Goal: Transaction & Acquisition: Purchase product/service

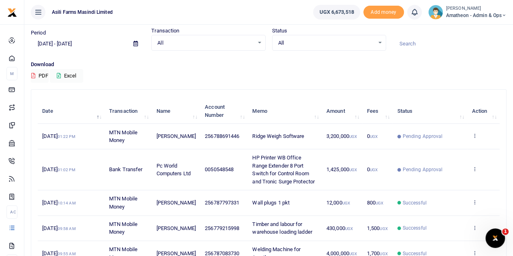
scroll to position [41, 0]
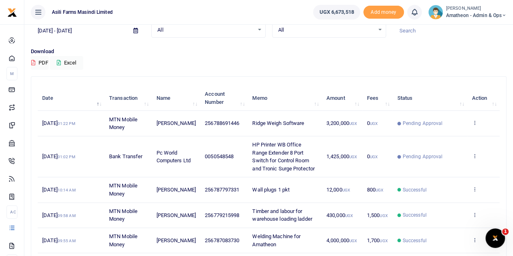
click at [475, 118] on td "View details Send again" at bounding box center [483, 123] width 32 height 25
click at [473, 120] on icon at bounding box center [473, 123] width 5 height 6
click at [451, 132] on link "View details" at bounding box center [445, 136] width 64 height 11
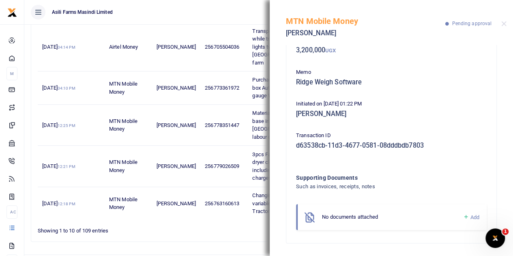
scroll to position [272, 0]
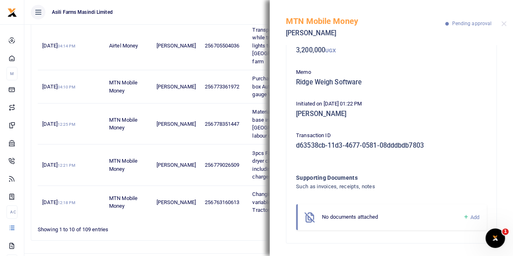
click at [470, 216] on span "Add" at bounding box center [474, 217] width 9 height 6
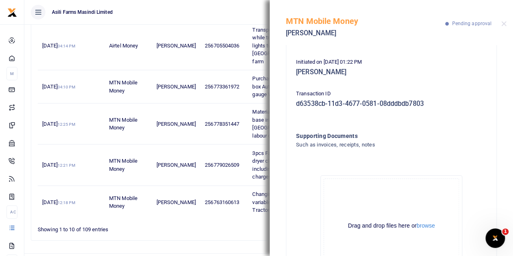
scroll to position [143, 0]
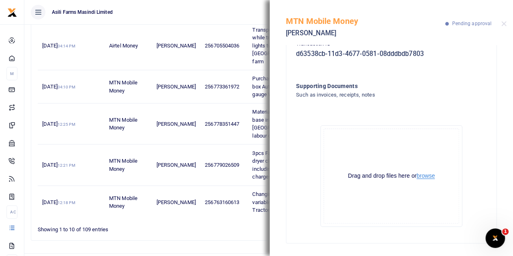
click at [421, 176] on button "browse" at bounding box center [425, 176] width 18 height 6
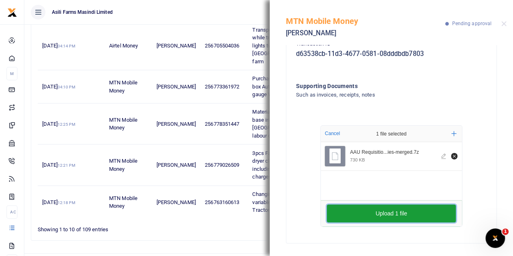
click at [372, 210] on button "Upload 1 file" at bounding box center [391, 213] width 129 height 18
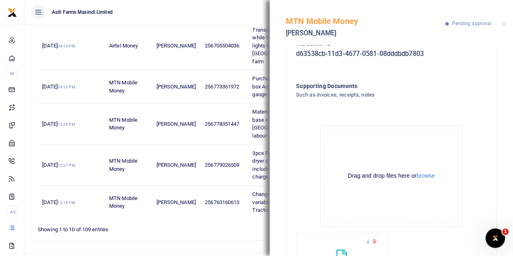
click at [502, 20] on div "MTN Mobile Money Marion Tumusiime Pending approval" at bounding box center [391, 22] width 243 height 45
click at [503, 24] on button "Close" at bounding box center [503, 23] width 5 height 5
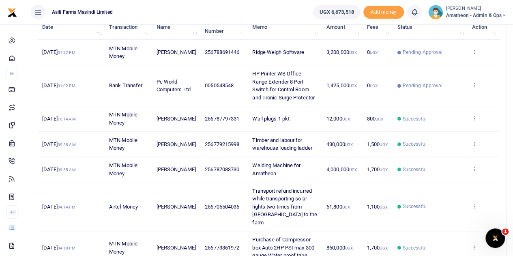
scroll to position [110, 0]
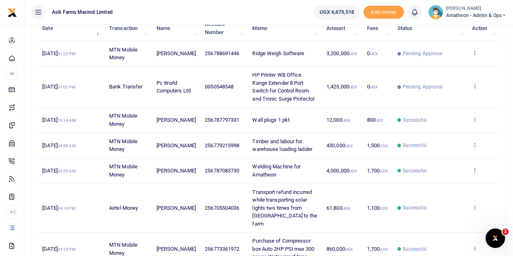
click at [475, 83] on icon at bounding box center [473, 86] width 5 height 6
click at [448, 96] on link "View details" at bounding box center [445, 99] width 64 height 11
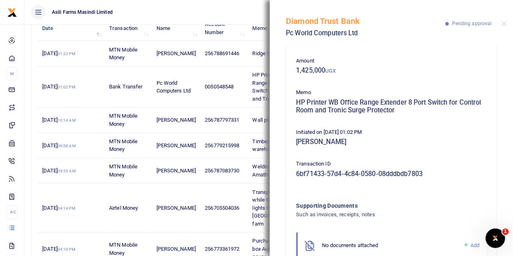
scroll to position [60, 0]
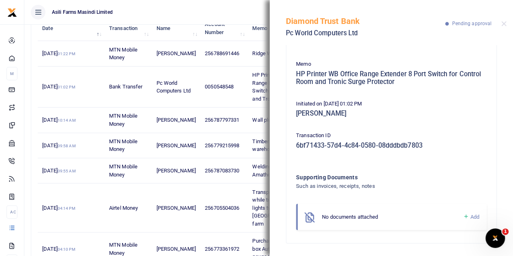
click at [470, 215] on span "Add" at bounding box center [474, 217] width 9 height 6
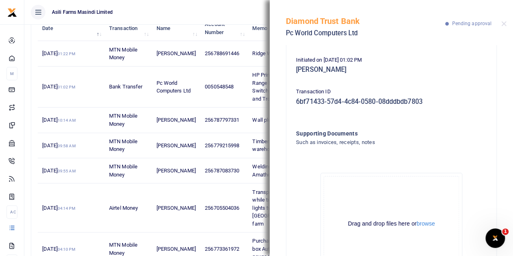
scroll to position [151, 0]
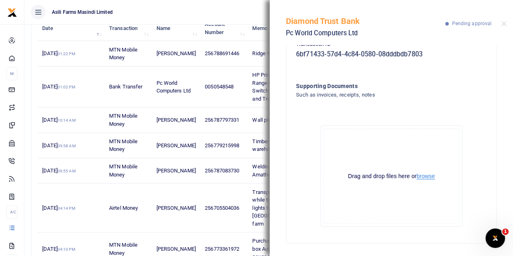
click at [425, 177] on button "browse" at bounding box center [425, 176] width 18 height 6
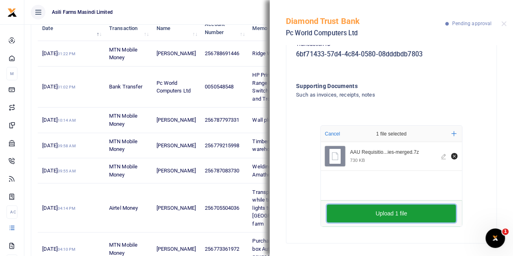
click at [394, 209] on button "Upload 1 file" at bounding box center [391, 213] width 129 height 18
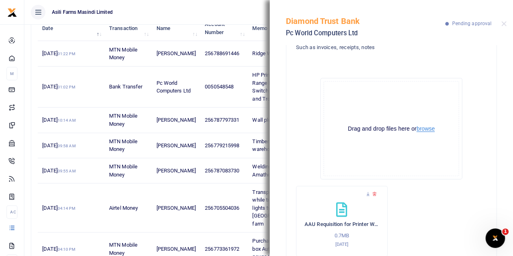
scroll to position [228, 0]
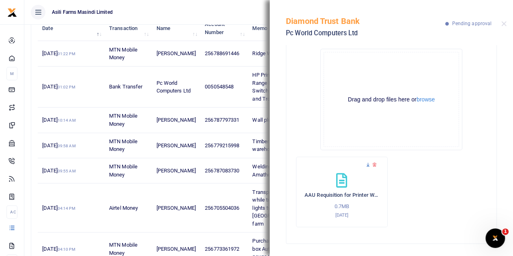
click at [367, 164] on icon at bounding box center [367, 164] width 5 height 5
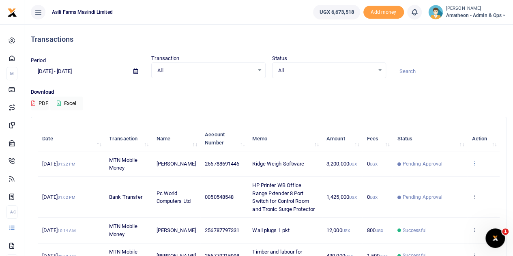
click at [475, 161] on icon at bounding box center [473, 163] width 5 height 6
click at [444, 173] on link "View details" at bounding box center [445, 176] width 64 height 11
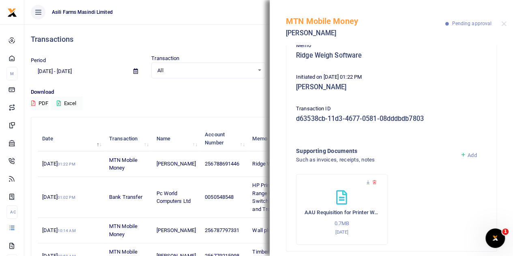
scroll to position [86, 0]
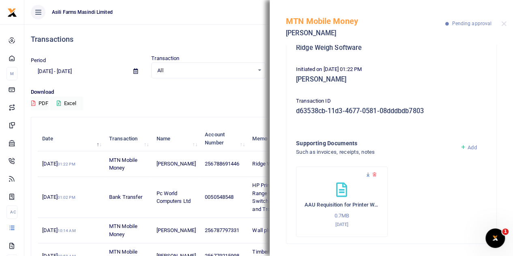
click at [368, 172] on icon at bounding box center [367, 174] width 5 height 5
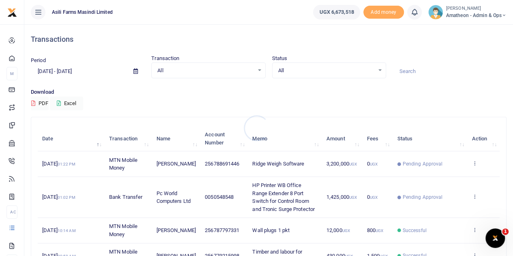
click at [472, 163] on div at bounding box center [256, 128] width 513 height 256
click at [475, 163] on icon at bounding box center [473, 163] width 5 height 6
click at [434, 176] on link "View details" at bounding box center [445, 176] width 64 height 11
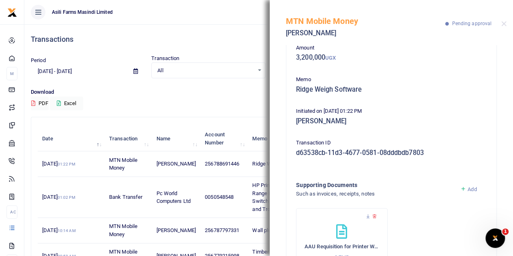
scroll to position [86, 0]
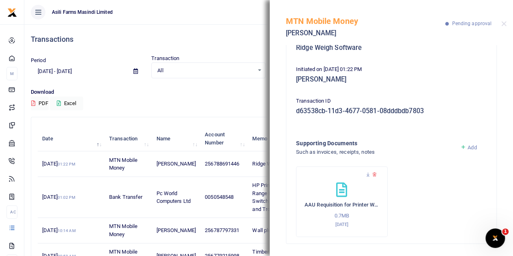
click at [375, 174] on icon at bounding box center [374, 174] width 5 height 5
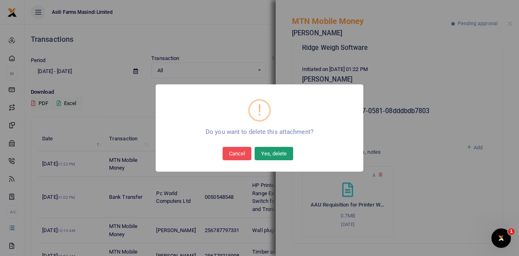
click at [274, 154] on button "Yes, delete" at bounding box center [274, 153] width 39 height 13
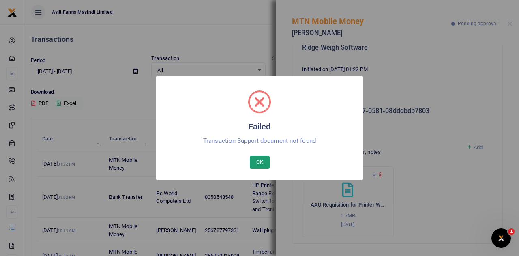
click at [252, 163] on button "OK" at bounding box center [260, 162] width 20 height 13
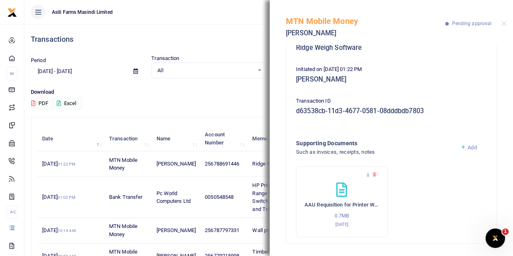
click at [467, 148] on span "Add" at bounding box center [471, 147] width 9 height 6
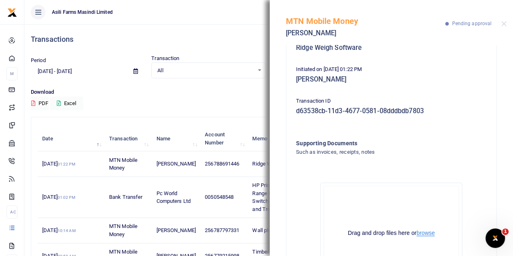
click at [422, 235] on button "browse" at bounding box center [425, 233] width 18 height 6
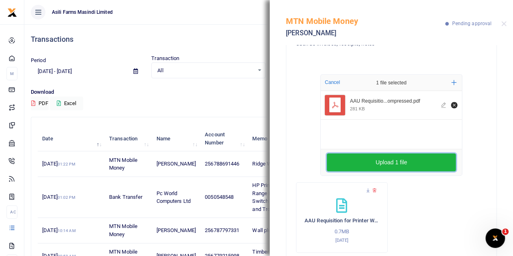
scroll to position [208, 0]
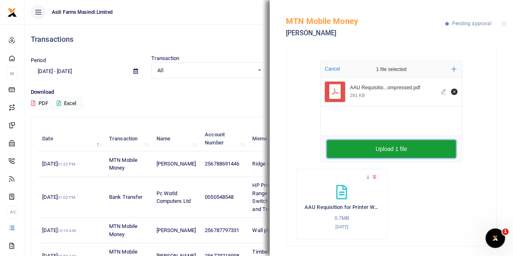
click at [387, 146] on button "Upload 1 file" at bounding box center [391, 149] width 129 height 18
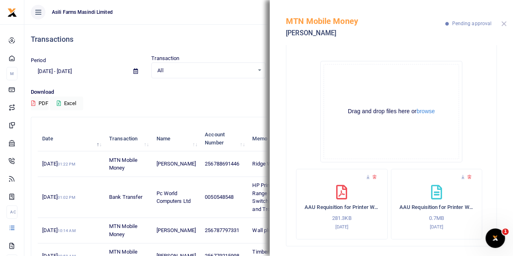
click at [503, 22] on button "Close" at bounding box center [503, 23] width 5 height 5
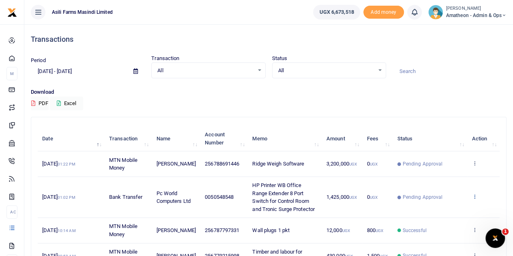
click at [473, 196] on icon at bounding box center [473, 196] width 5 height 6
click at [446, 208] on link "View details" at bounding box center [445, 209] width 64 height 11
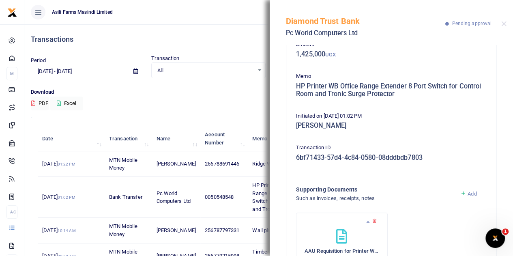
scroll to position [94, 0]
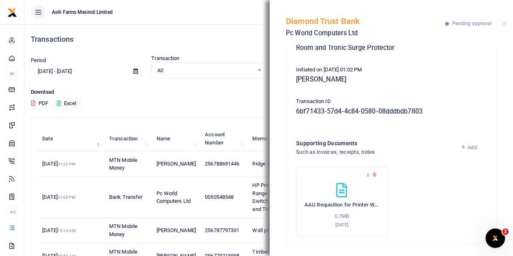
click at [467, 145] on span "Add" at bounding box center [471, 147] width 9 height 6
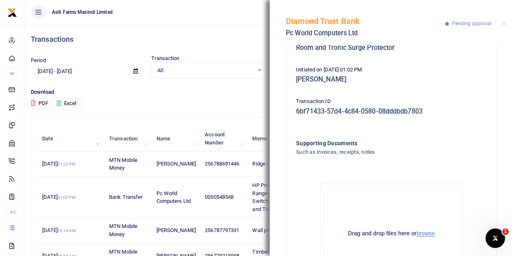
click at [424, 233] on button "browse" at bounding box center [425, 233] width 18 height 6
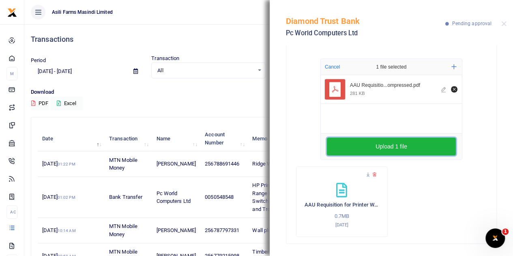
scroll to position [218, 0]
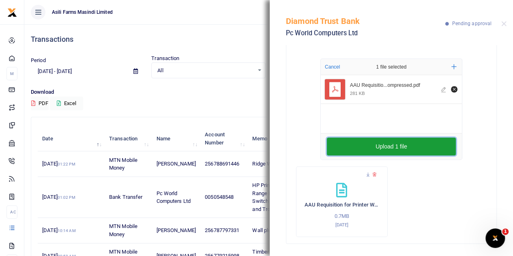
click at [386, 146] on button "Upload 1 file" at bounding box center [391, 146] width 129 height 18
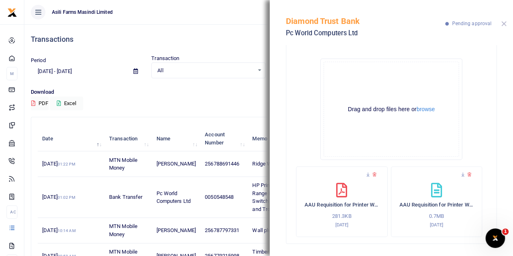
click at [505, 25] on button "Close" at bounding box center [503, 23] width 5 height 5
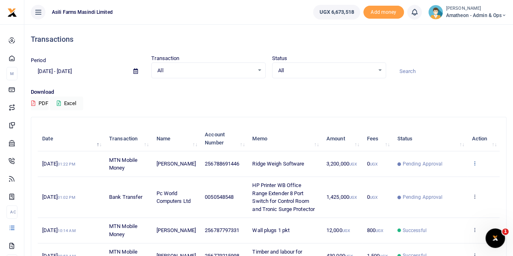
click at [473, 162] on icon at bounding box center [473, 163] width 5 height 6
click at [442, 176] on link "View details" at bounding box center [445, 176] width 64 height 11
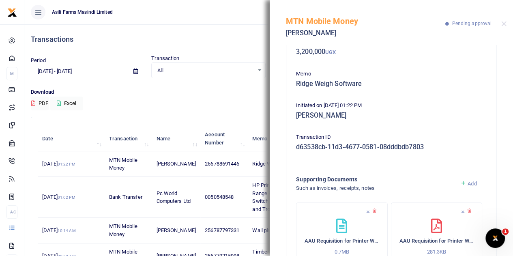
scroll to position [86, 0]
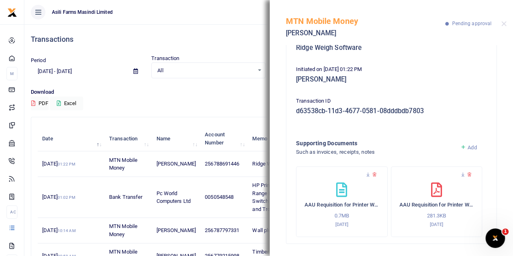
click at [233, 35] on h4 "Transactions" at bounding box center [268, 39] width 475 height 9
click at [504, 23] on button "Close" at bounding box center [503, 23] width 5 height 5
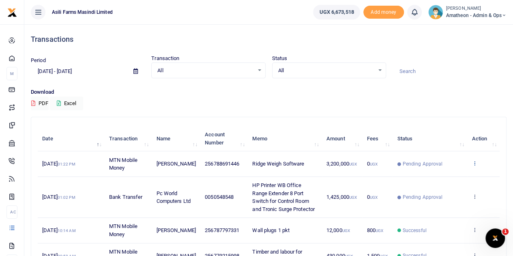
click at [475, 163] on icon at bounding box center [473, 163] width 5 height 6
click at [444, 178] on link "View details" at bounding box center [445, 176] width 64 height 11
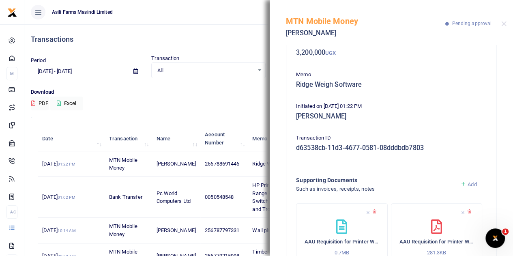
scroll to position [86, 0]
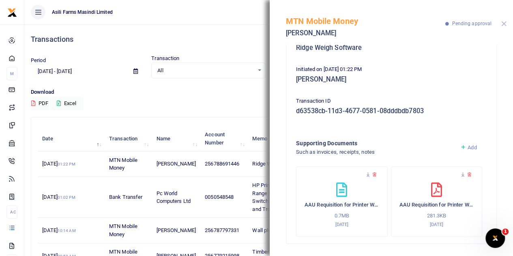
click at [502, 21] on button "Close" at bounding box center [503, 23] width 5 height 5
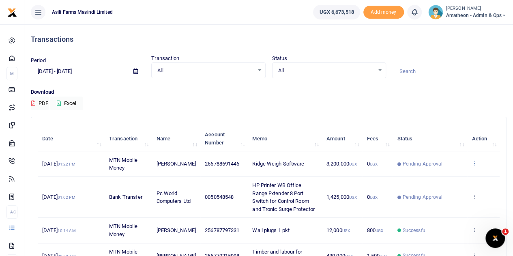
click at [474, 162] on icon at bounding box center [473, 163] width 5 height 6
click at [449, 176] on link "View details" at bounding box center [445, 176] width 64 height 11
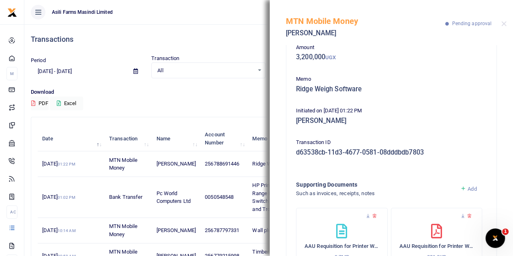
scroll to position [86, 0]
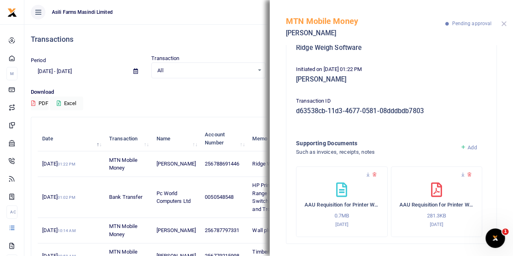
click at [503, 22] on button "Close" at bounding box center [503, 23] width 5 height 5
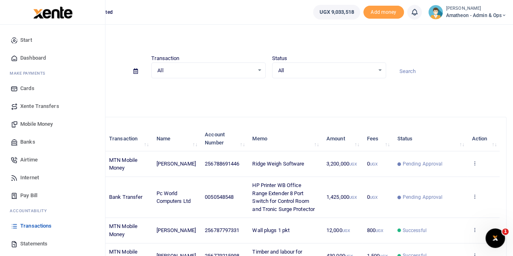
click at [30, 122] on span "Mobile Money" at bounding box center [36, 124] width 32 height 8
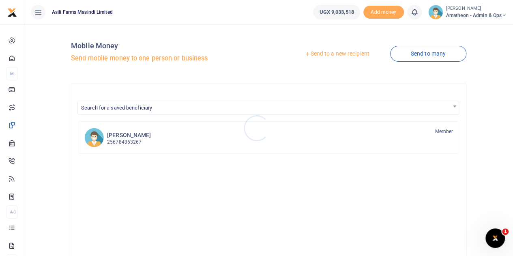
click at [351, 55] on div at bounding box center [256, 128] width 513 height 256
click at [320, 54] on link "Send to a new recipient" at bounding box center [337, 54] width 106 height 15
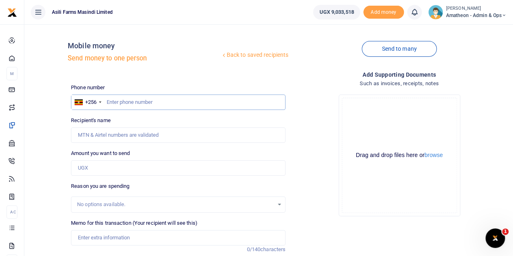
click at [124, 101] on input "text" at bounding box center [178, 101] width 214 height 15
paste input "776629253"
type input "776629253"
type input "Ritah Nalwoga"
type input "776629253"
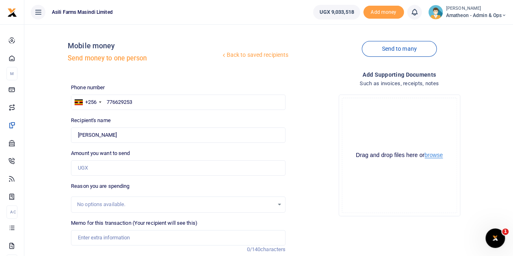
click at [431, 155] on button "browse" at bounding box center [433, 155] width 18 height 6
click at [430, 156] on button "browse" at bounding box center [433, 155] width 18 height 6
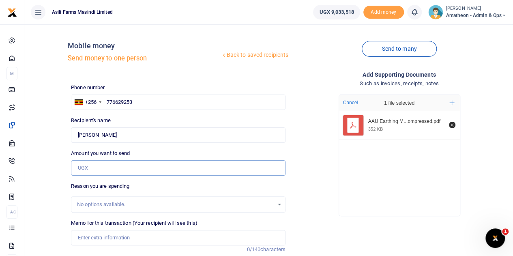
click at [111, 167] on input "Amount you want to send" at bounding box center [178, 167] width 214 height 15
type input "2,360,000"
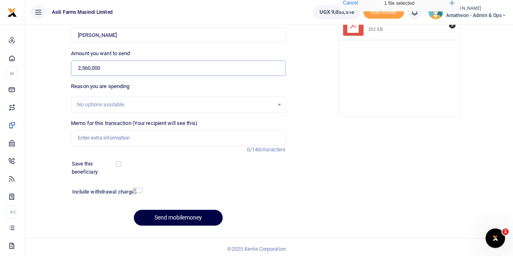
scroll to position [102, 0]
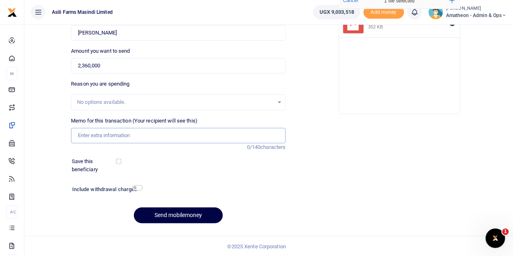
click at [107, 138] on input "Memo for this transaction (Your recipient will see this)" at bounding box center [178, 135] width 214 height 15
paste input "WeighBridge and control Panel Earthing Materials"
click at [91, 134] on input "WeighBridge and control Panel Earthing Materials" at bounding box center [178, 135] width 214 height 15
type input "Weigh Bridge and control Panel Earthing Materials"
click at [187, 214] on button "Send mobilemoney" at bounding box center [178, 215] width 89 height 16
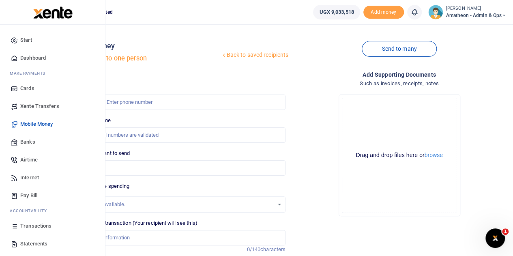
click at [32, 223] on span "Transactions" at bounding box center [35, 226] width 31 height 8
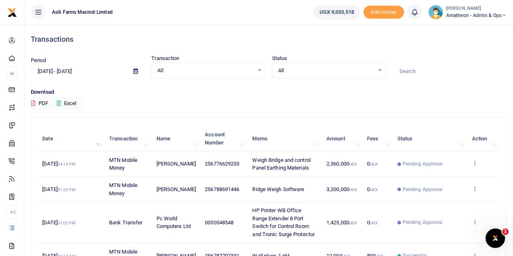
click at [474, 187] on icon at bounding box center [473, 189] width 5 height 6
click at [448, 203] on link "View details" at bounding box center [445, 202] width 64 height 11
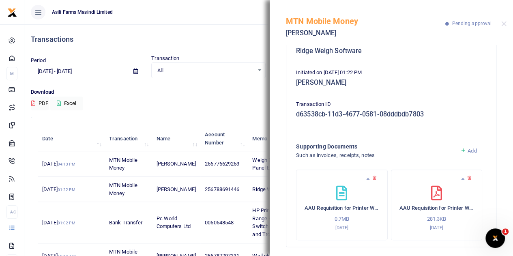
scroll to position [86, 0]
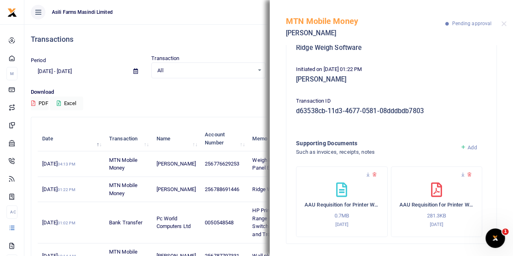
click at [468, 147] on span "Add" at bounding box center [471, 147] width 9 height 6
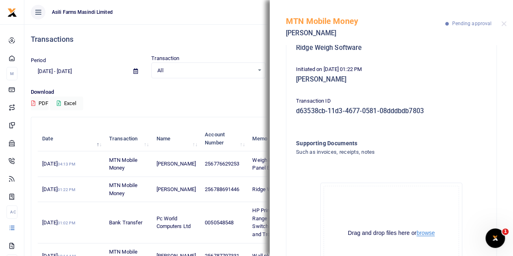
click at [422, 231] on button "browse" at bounding box center [425, 233] width 18 height 6
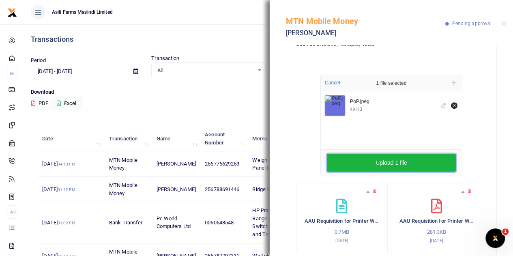
scroll to position [210, 0]
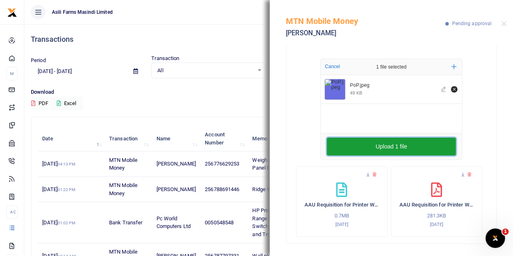
click at [379, 147] on button "Upload 1 file" at bounding box center [391, 146] width 129 height 18
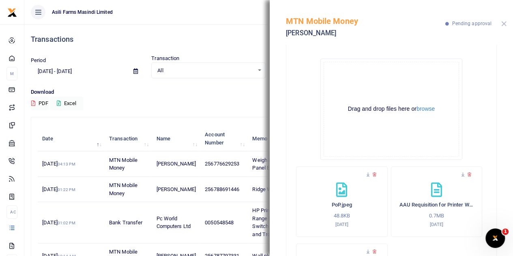
click at [503, 22] on button "Close" at bounding box center [503, 23] width 5 height 5
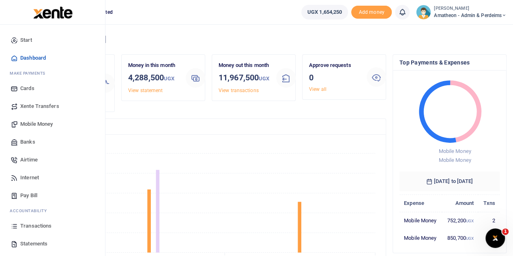
click at [27, 240] on span "Statements" at bounding box center [33, 244] width 27 height 8
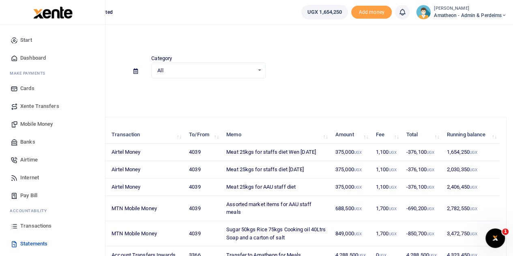
click at [26, 223] on span "Transactions" at bounding box center [35, 226] width 31 height 8
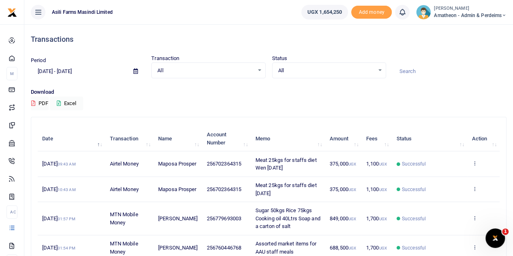
drag, startPoint x: 252, startPoint y: 158, endPoint x: 298, endPoint y: 169, distance: 47.6
click at [298, 169] on td "Meat 25kgs for staffs diet Wen [DATE]" at bounding box center [288, 163] width 74 height 25
copy span "Meat 25kgs for staffs diet Wen [DATE]"
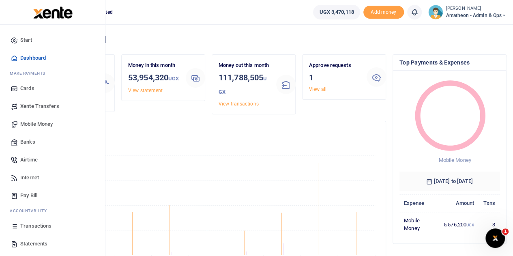
click at [28, 224] on span "Transactions" at bounding box center [35, 226] width 31 height 8
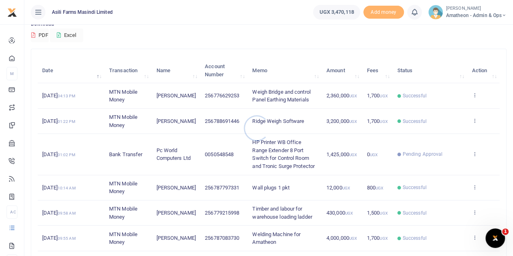
scroll to position [81, 0]
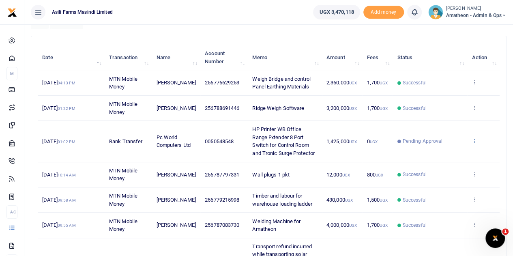
click at [475, 138] on icon at bounding box center [473, 141] width 5 height 6
click at [444, 152] on link "View details" at bounding box center [445, 153] width 64 height 11
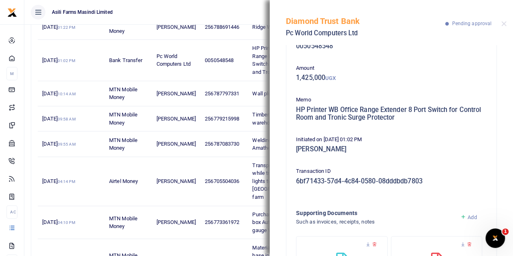
scroll to position [0, 0]
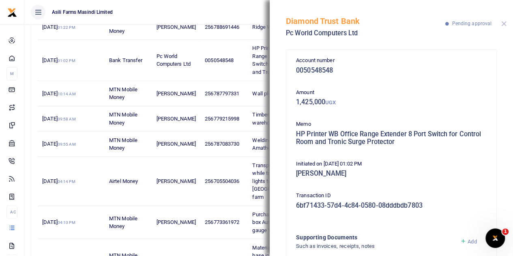
click at [504, 24] on button "Close" at bounding box center [503, 23] width 5 height 5
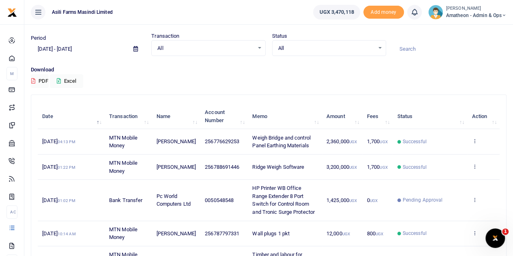
scroll to position [41, 0]
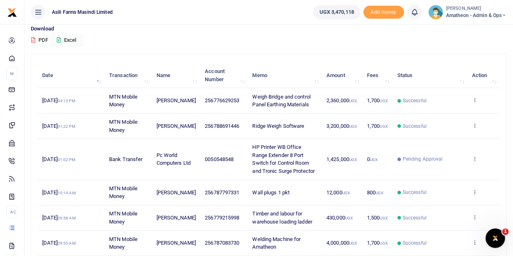
scroll to position [81, 0]
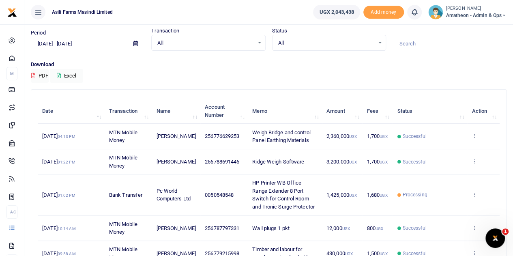
scroll to position [41, 0]
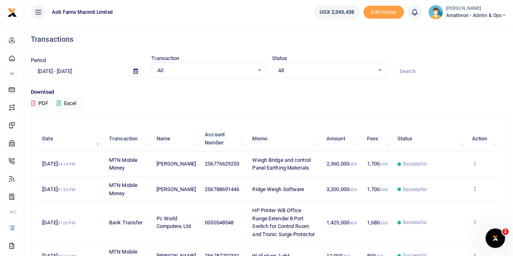
click at [473, 221] on icon at bounding box center [473, 222] width 5 height 6
click at [441, 202] on link "View details" at bounding box center [445, 207] width 64 height 11
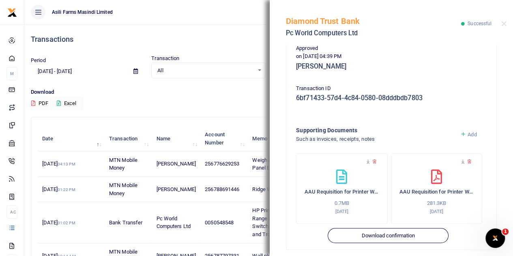
scroll to position [217, 0]
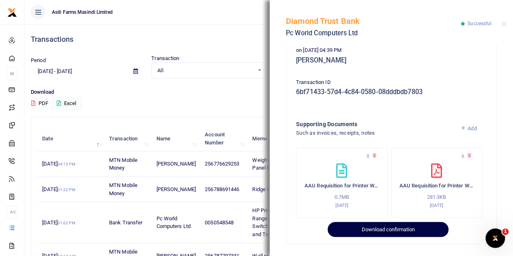
click at [383, 230] on button "Download confirmation" at bounding box center [388, 229] width 120 height 15
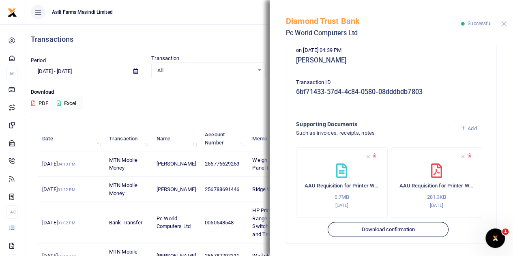
click at [504, 22] on button "Close" at bounding box center [503, 23] width 5 height 5
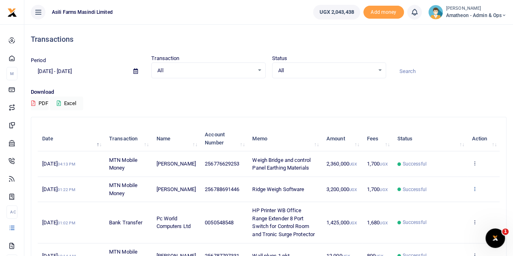
click at [473, 188] on icon at bounding box center [473, 189] width 5 height 6
click at [442, 201] on link "View details" at bounding box center [445, 202] width 64 height 11
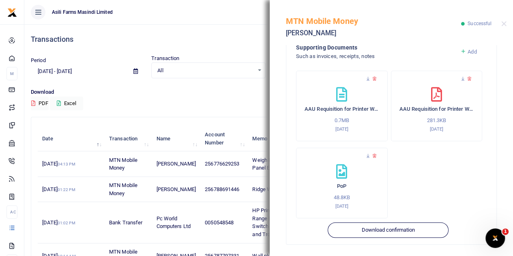
scroll to position [286, 0]
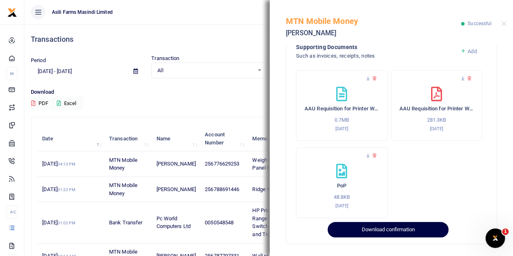
click at [388, 229] on button "Download confirmation" at bounding box center [388, 229] width 120 height 15
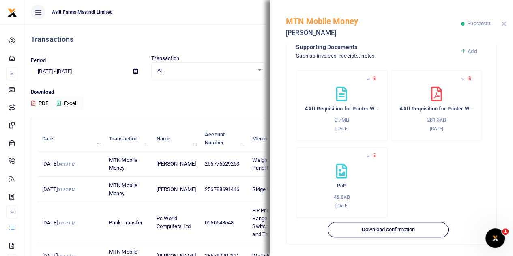
click at [502, 25] on button "Close" at bounding box center [503, 23] width 5 height 5
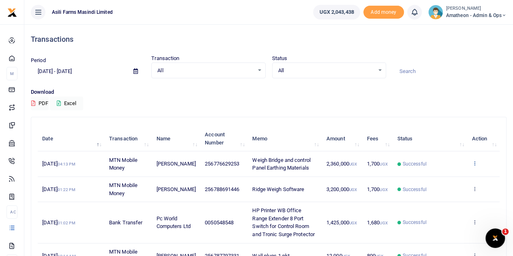
click at [474, 163] on icon at bounding box center [473, 163] width 5 height 6
click at [444, 176] on link "View details" at bounding box center [445, 176] width 64 height 11
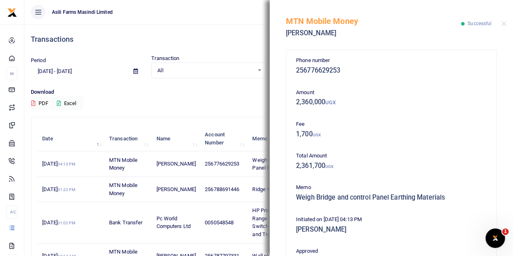
scroll to position [209, 0]
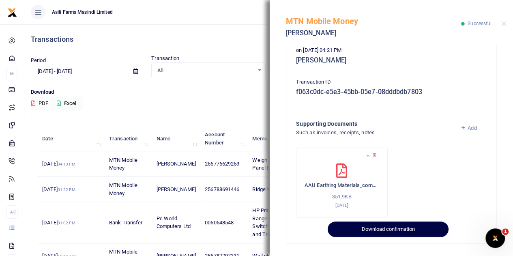
click at [392, 230] on button "Download confirmation" at bounding box center [388, 228] width 120 height 15
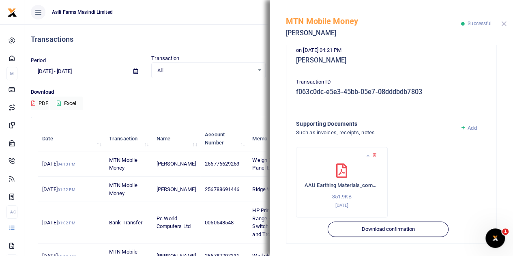
click at [505, 23] on button "Close" at bounding box center [503, 23] width 5 height 5
